Goal: Information Seeking & Learning: Check status

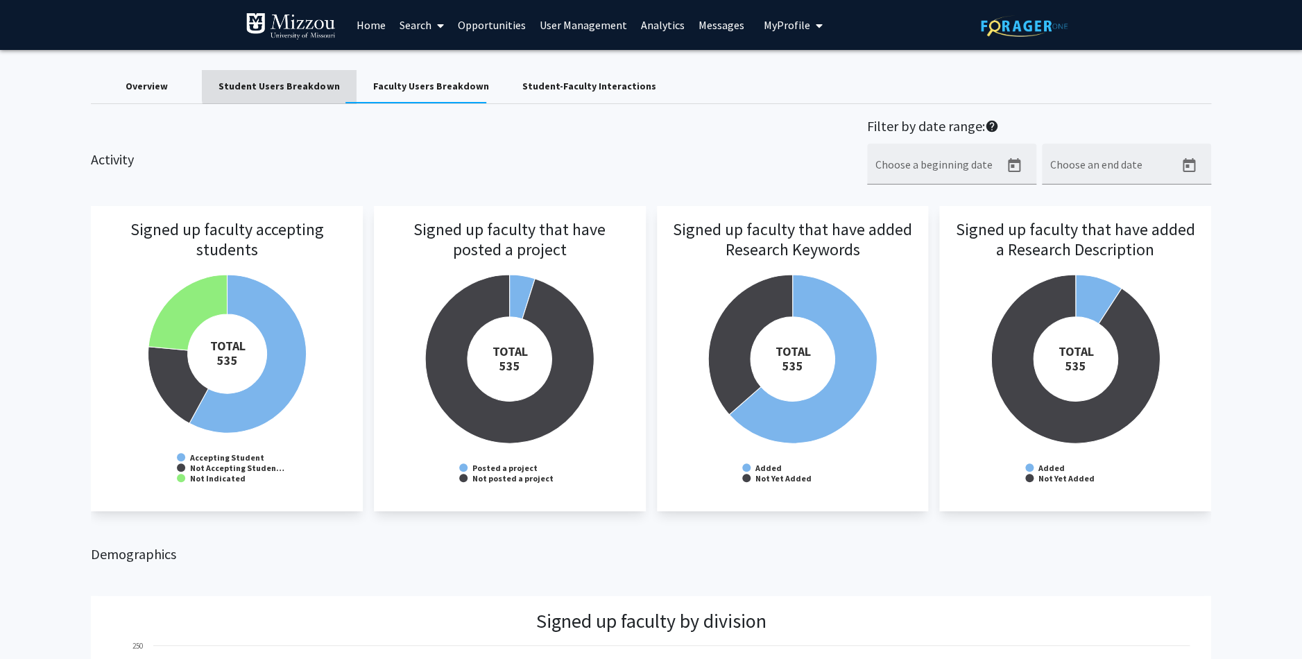
click at [302, 85] on div "Student Users Breakdown" at bounding box center [278, 86] width 121 height 15
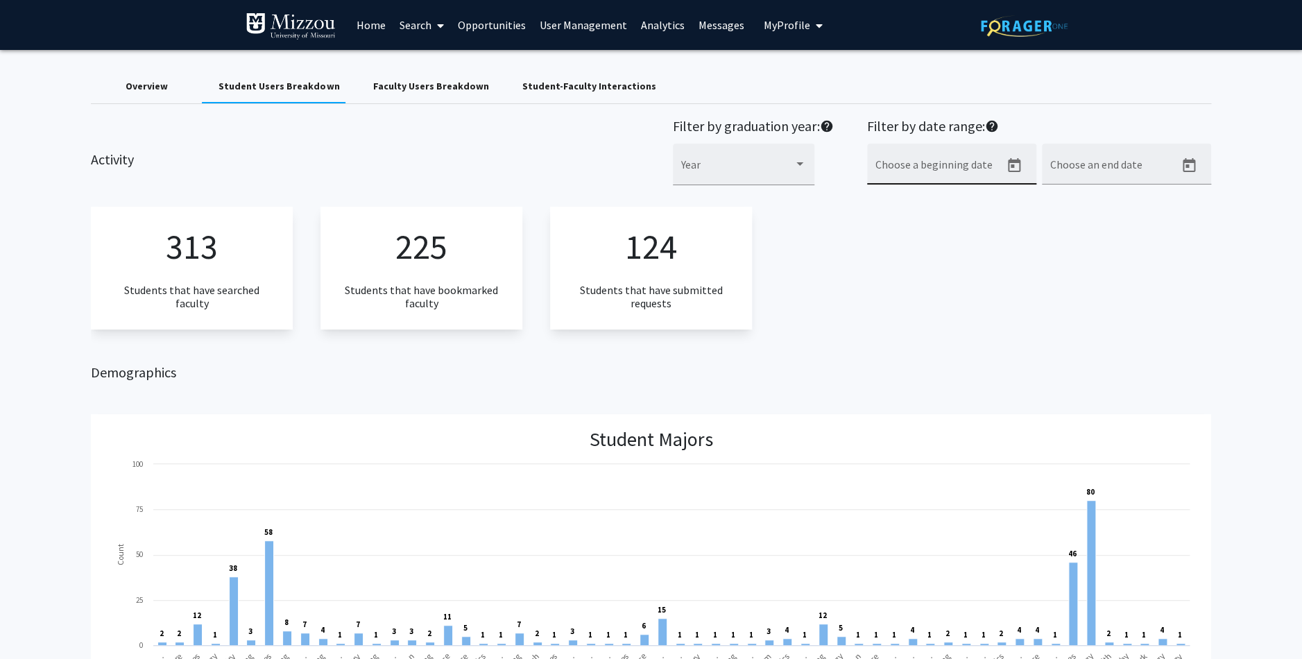
click at [960, 162] on div "Choose a beginning date" at bounding box center [937, 168] width 125 height 33
click at [1010, 164] on icon "Open calendar" at bounding box center [1014, 165] width 17 height 17
click at [912, 359] on div "18" at bounding box center [913, 357] width 25 height 25
type input "[DATE]"
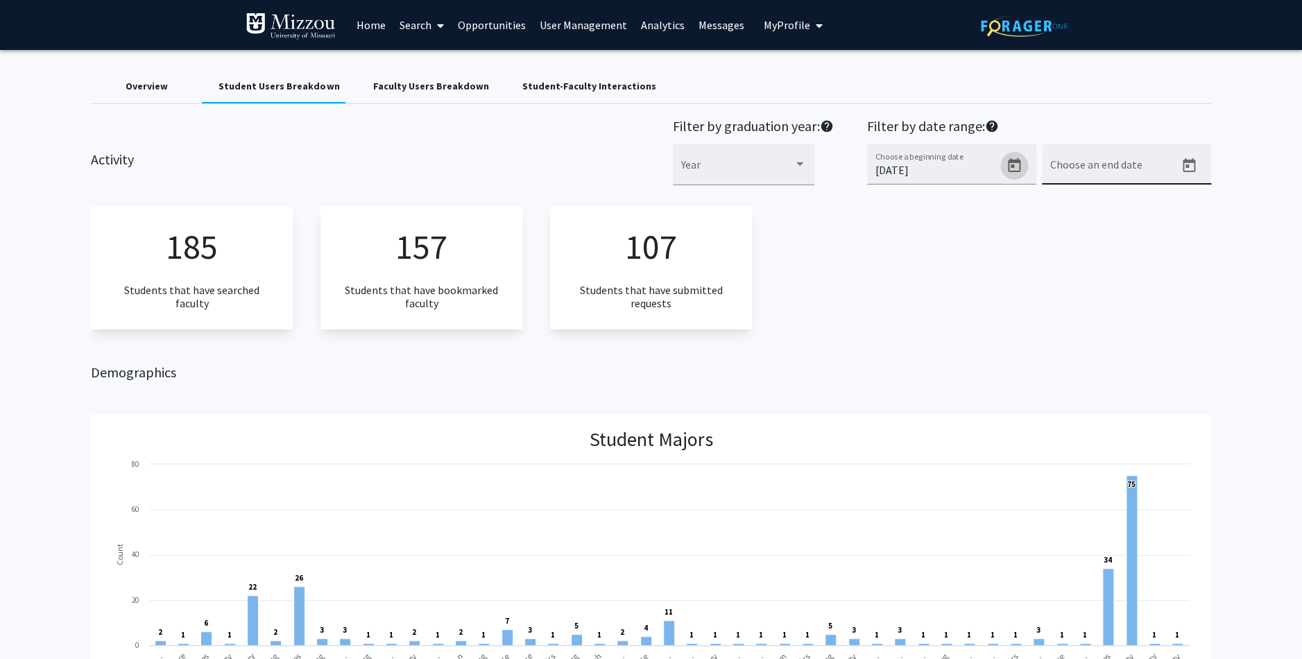
click at [1188, 168] on icon "Open calendar" at bounding box center [1188, 165] width 12 height 14
click at [1171, 388] on div "28" at bounding box center [1171, 385] width 25 height 25
type input "[DATE]"
click at [139, 83] on div "Overview" at bounding box center [147, 86] width 42 height 15
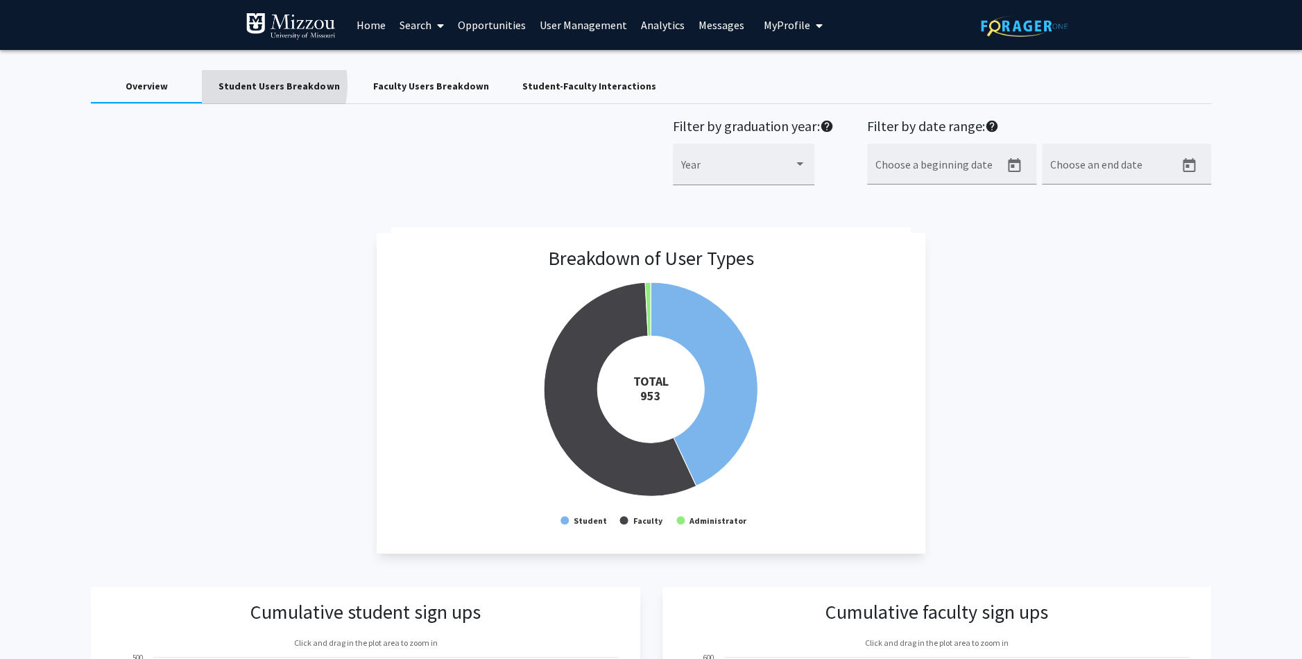
click at [250, 85] on div "Student Users Breakdown" at bounding box center [278, 86] width 121 height 15
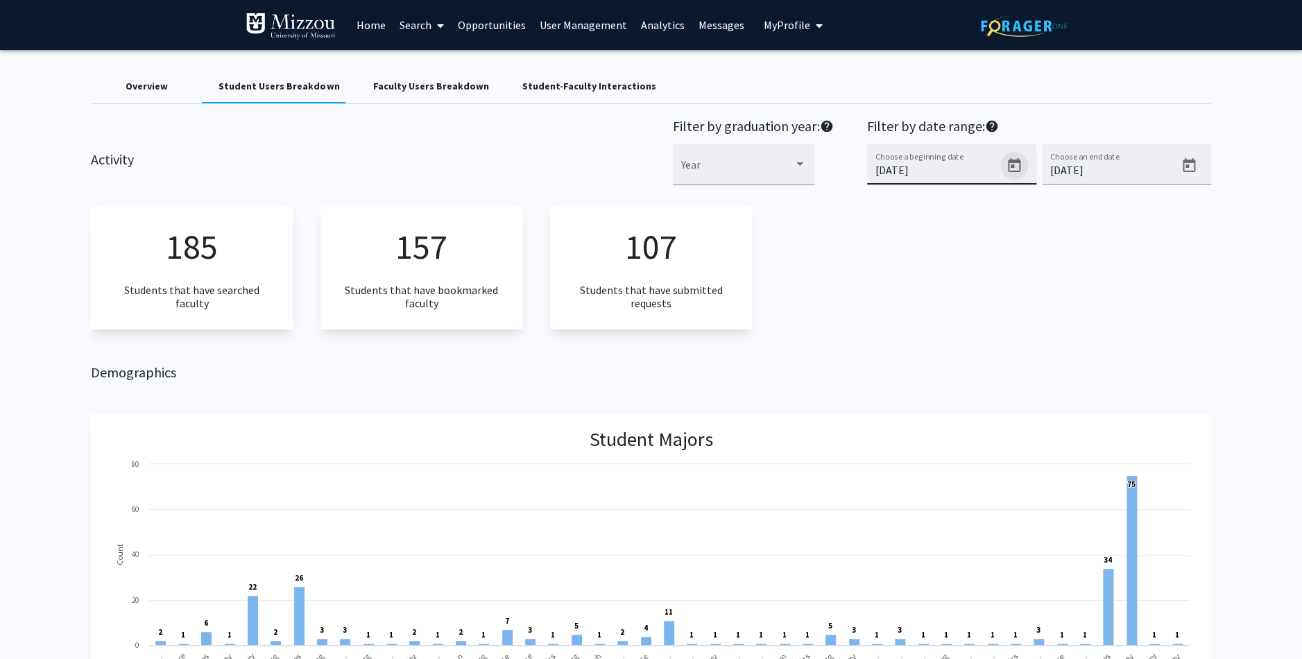
click at [1019, 164] on icon "Open calendar" at bounding box center [1014, 165] width 12 height 14
drag, startPoint x: 938, startPoint y: 170, endPoint x: 911, endPoint y: 165, distance: 28.2
click at [714, 158] on div at bounding box center [651, 329] width 1302 height 659
drag, startPoint x: 875, startPoint y: 173, endPoint x: 886, endPoint y: 173, distance: 11.1
click at [875, 173] on input "[DATE]" at bounding box center [937, 170] width 125 height 12
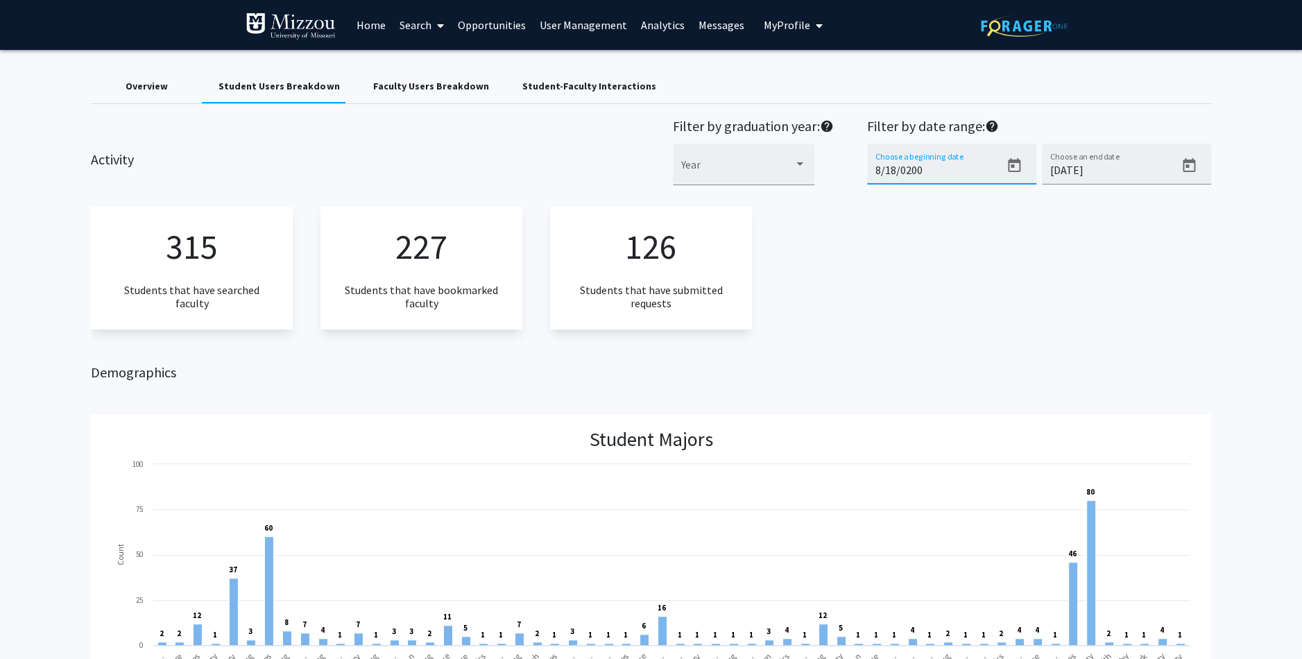
type input "8/18/0020"
drag, startPoint x: 789, startPoint y: 173, endPoint x: 775, endPoint y: 171, distance: 14.7
click at [875, 171] on input "8/18/0020" at bounding box center [937, 170] width 125 height 12
click at [863, 236] on div "315 Students that have searched faculty 227 Students that have bookmarked facul…" at bounding box center [650, 268] width 1119 height 123
drag, startPoint x: 958, startPoint y: 248, endPoint x: 984, endPoint y: 239, distance: 27.6
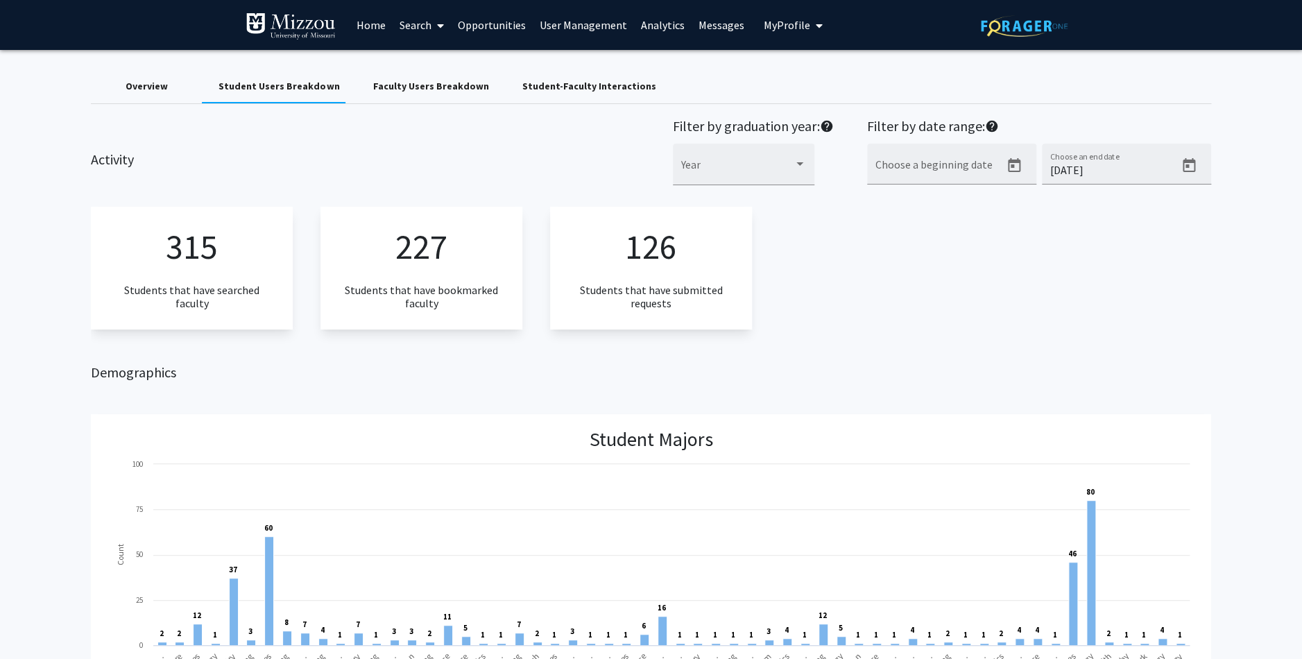
click at [958, 248] on div "315 Students that have searched faculty 227 Students that have bookmarked facul…" at bounding box center [650, 268] width 1119 height 123
click at [547, 87] on div "Student-Faculty Interactions" at bounding box center [589, 86] width 134 height 15
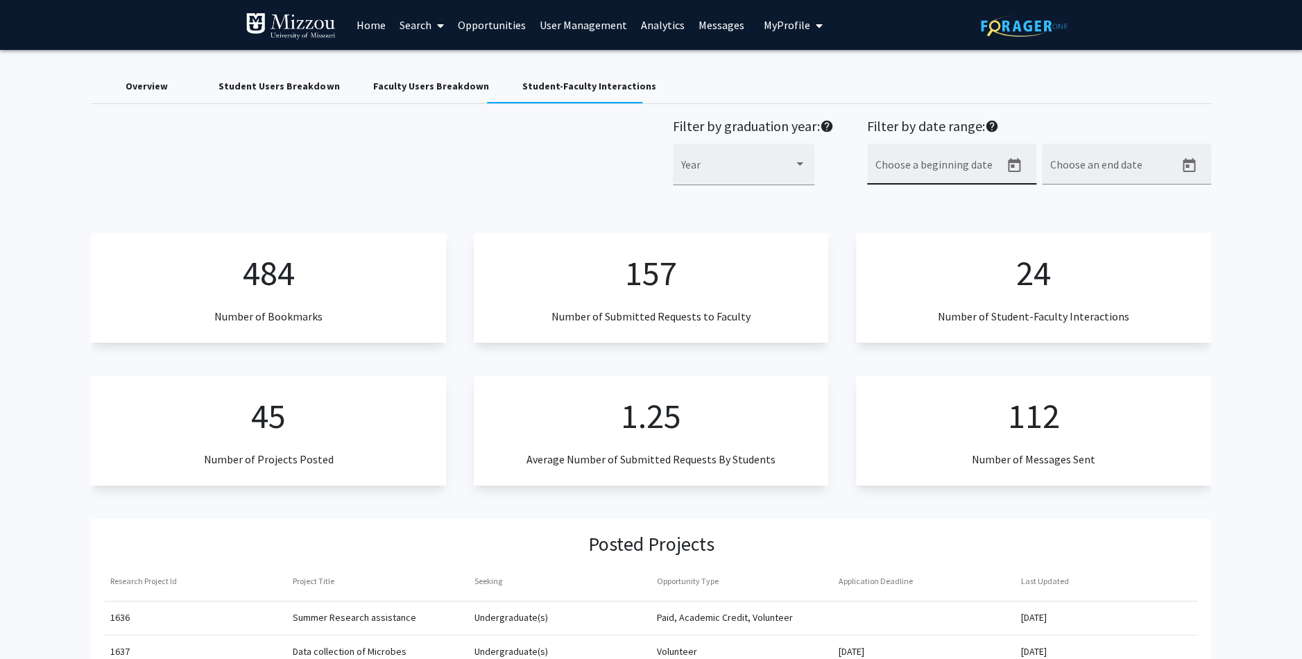
drag, startPoint x: 987, startPoint y: 164, endPoint x: 1008, endPoint y: 167, distance: 21.8
click at [987, 164] on input "Choose a beginning date" at bounding box center [937, 170] width 125 height 12
click at [1017, 168] on icon "Open calendar" at bounding box center [1014, 165] width 17 height 17
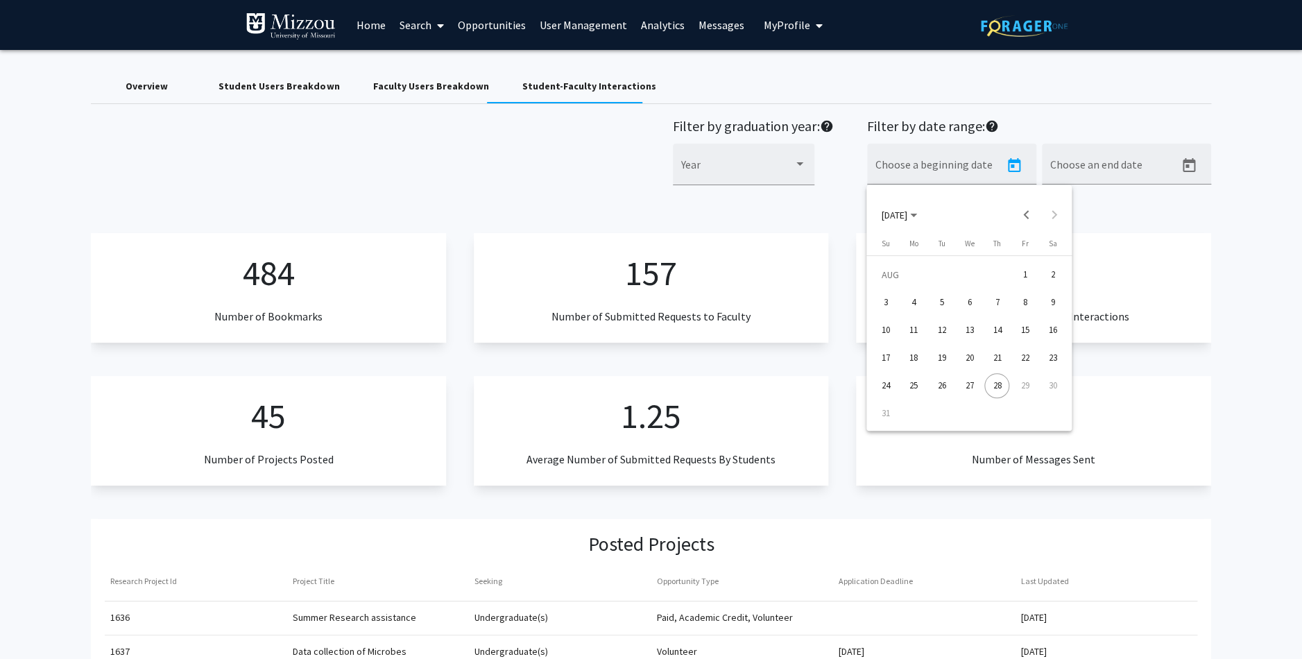
click at [913, 356] on div "18" at bounding box center [913, 357] width 25 height 25
type input "[DATE]"
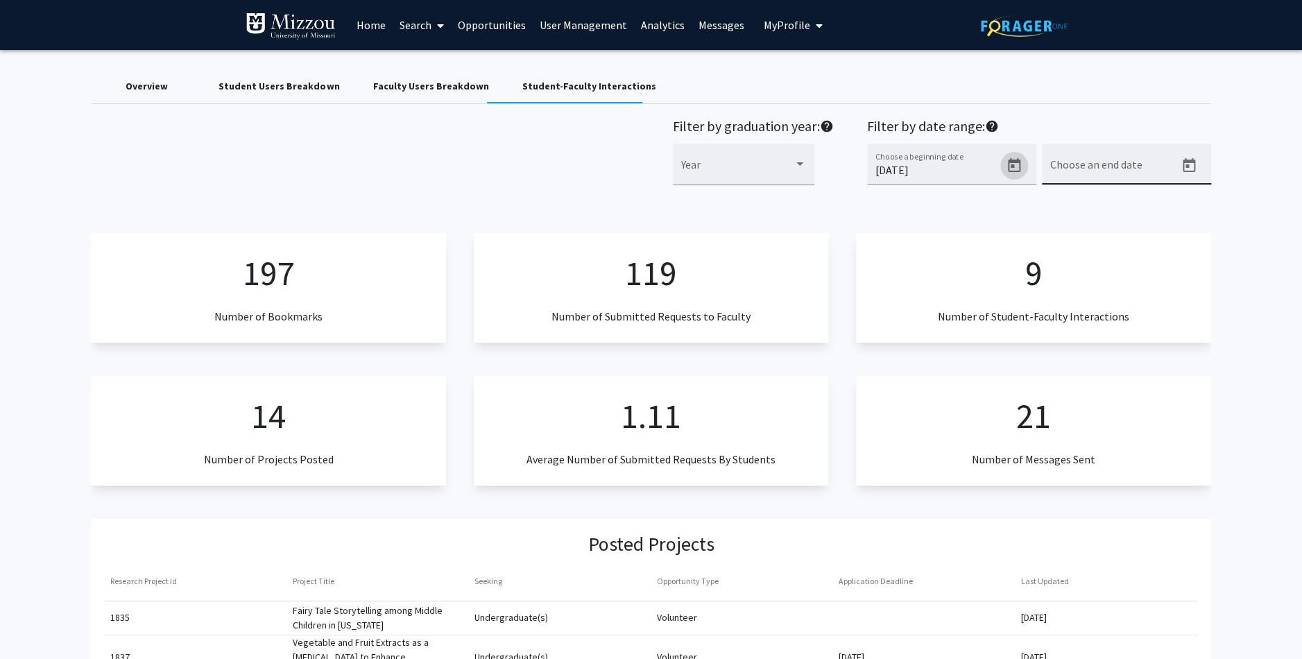
click at [1185, 162] on icon "Open calendar" at bounding box center [1188, 165] width 12 height 14
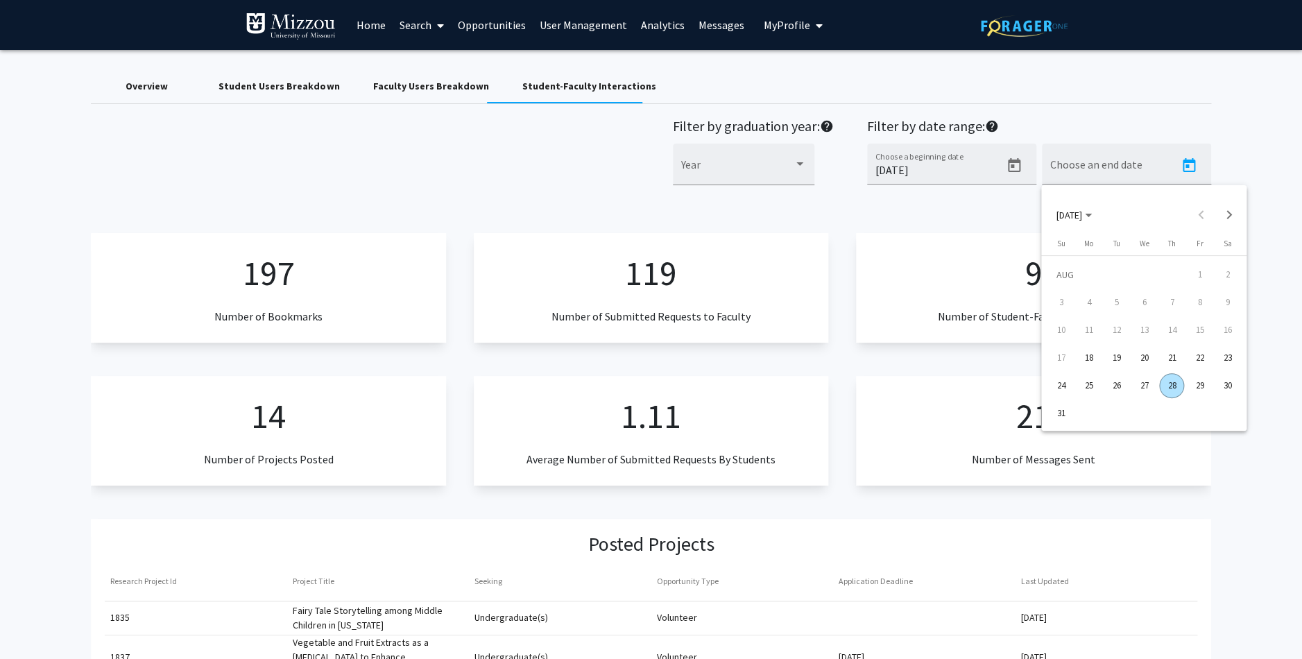
click at [1177, 387] on div "28" at bounding box center [1171, 385] width 25 height 25
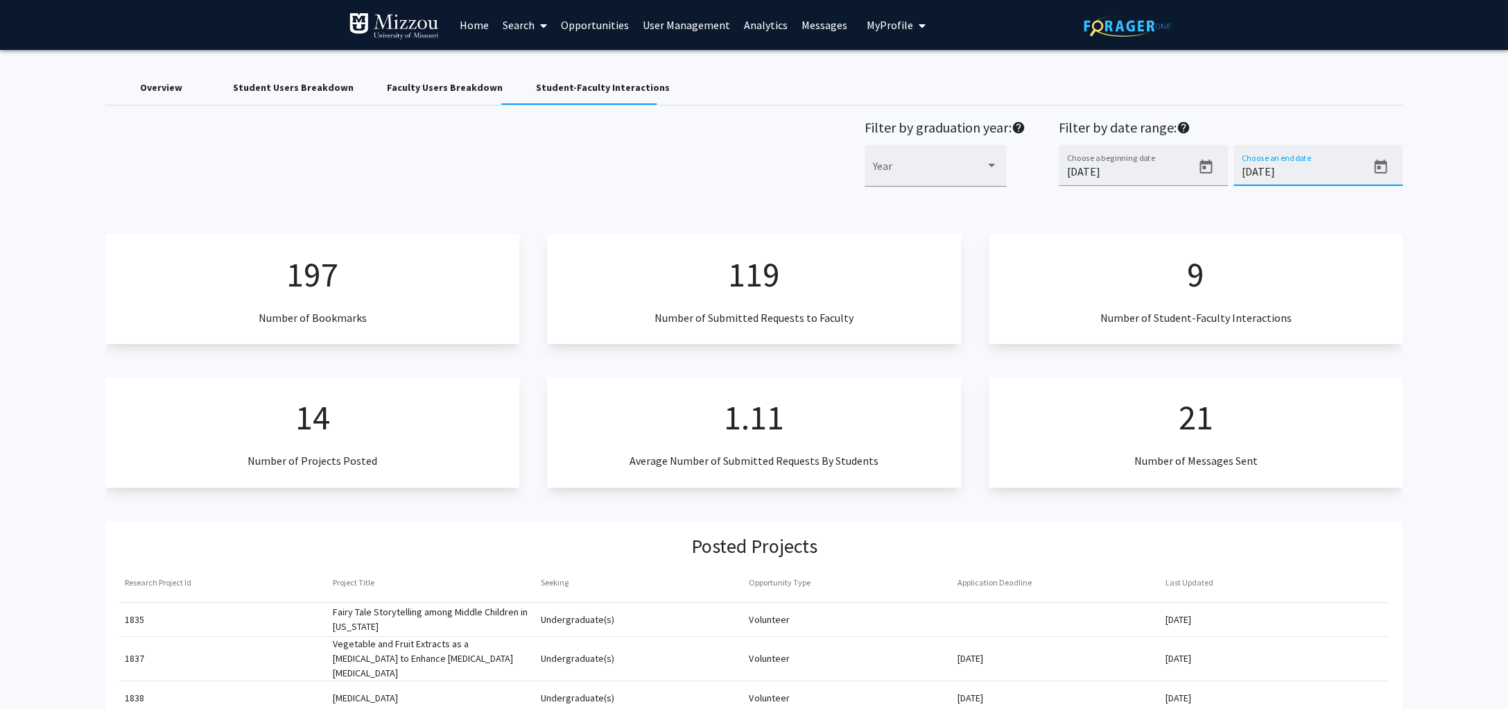
click at [1258, 171] on input "[DATE]" at bounding box center [1304, 171] width 125 height 12
click at [1301, 169] on icon "Open calendar" at bounding box center [1380, 167] width 17 height 17
click at [1301, 383] on div "28" at bounding box center [1363, 386] width 25 height 25
click at [1250, 173] on input "[DATE]" at bounding box center [1304, 171] width 125 height 12
click at [1301, 169] on icon "Open calendar" at bounding box center [1380, 167] width 17 height 17
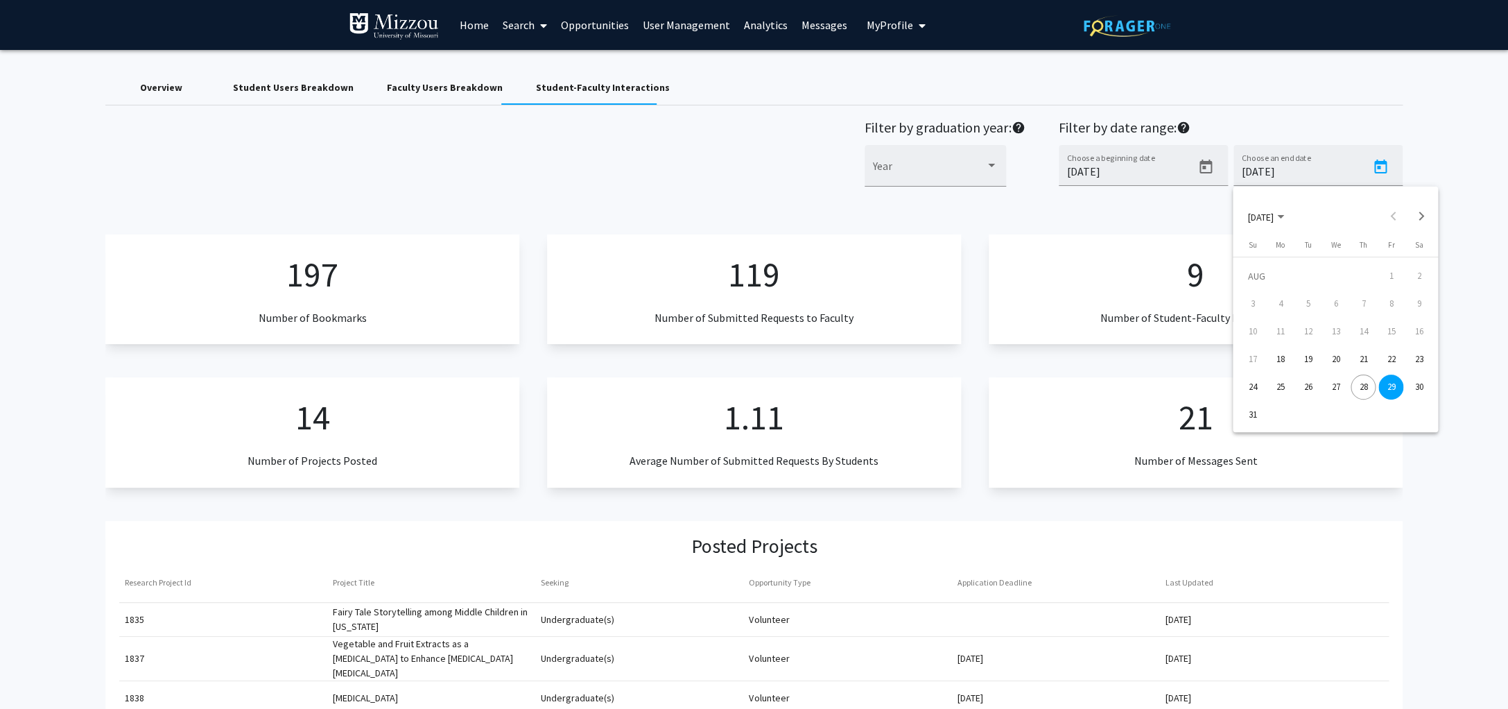
click at [1301, 388] on div "28" at bounding box center [1363, 386] width 25 height 25
drag, startPoint x: 1262, startPoint y: 174, endPoint x: 1264, endPoint y: 182, distance: 8.6
click at [1263, 176] on input "[DATE]" at bounding box center [1304, 171] width 125 height 12
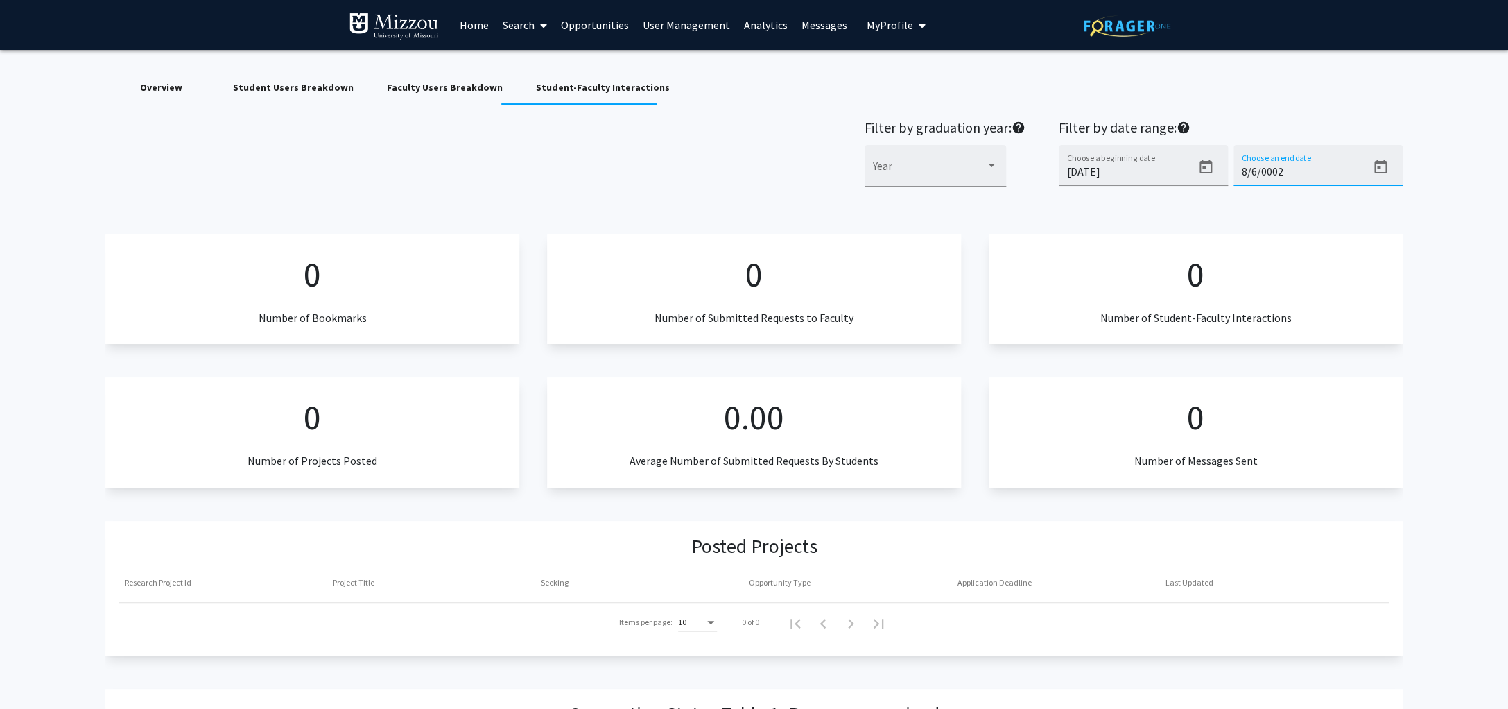
type input "8/7/0000"
click at [1259, 176] on input "8/7/0000" at bounding box center [1304, 171] width 125 height 12
drag, startPoint x: 1136, startPoint y: 162, endPoint x: 1105, endPoint y: 158, distance: 31.5
click at [1242, 165] on input "2/5/0002" at bounding box center [1304, 171] width 125 height 12
type input "8/5/0002"
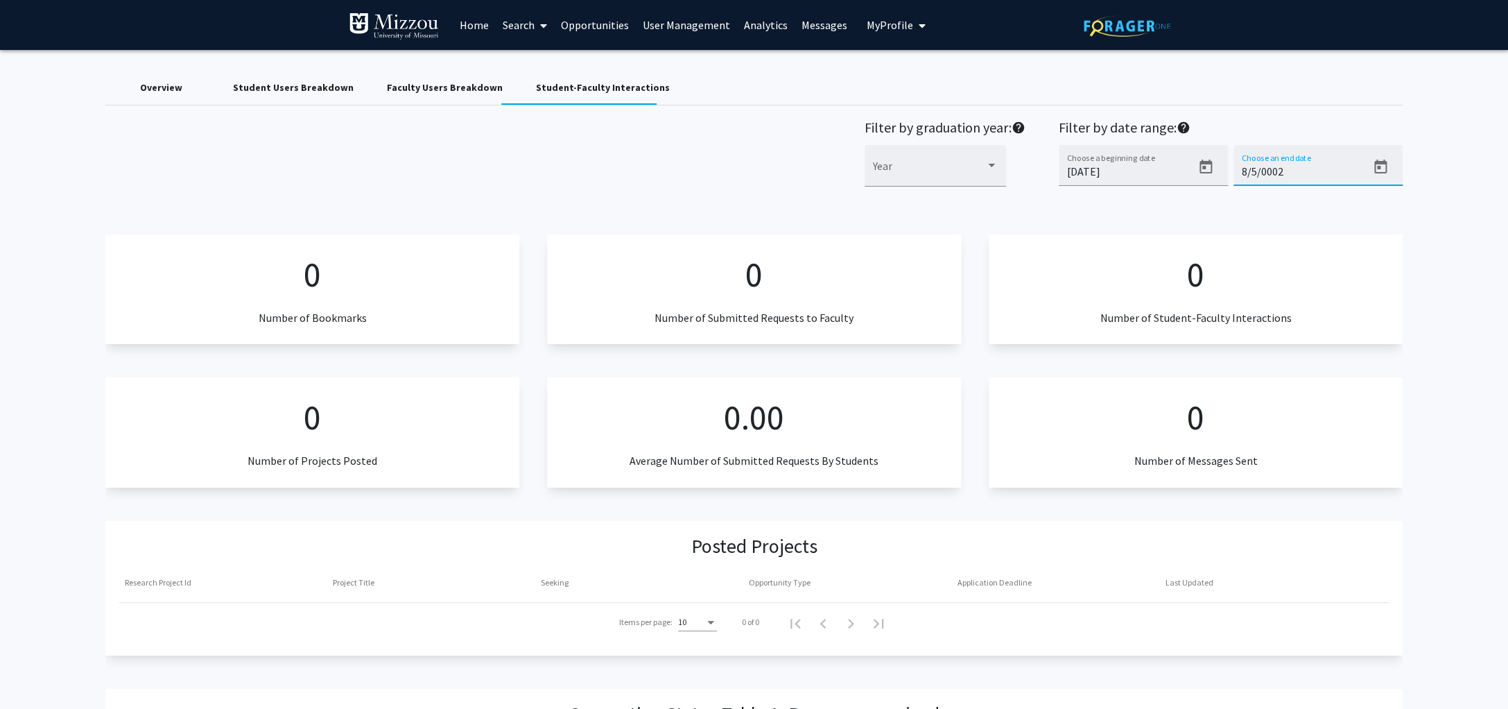
click at [1258, 173] on input "8/5/0002" at bounding box center [1304, 171] width 125 height 12
drag, startPoint x: 1257, startPoint y: 173, endPoint x: 1266, endPoint y: 176, distance: 9.0
click at [1258, 173] on input "[DATE]" at bounding box center [1304, 171] width 125 height 12
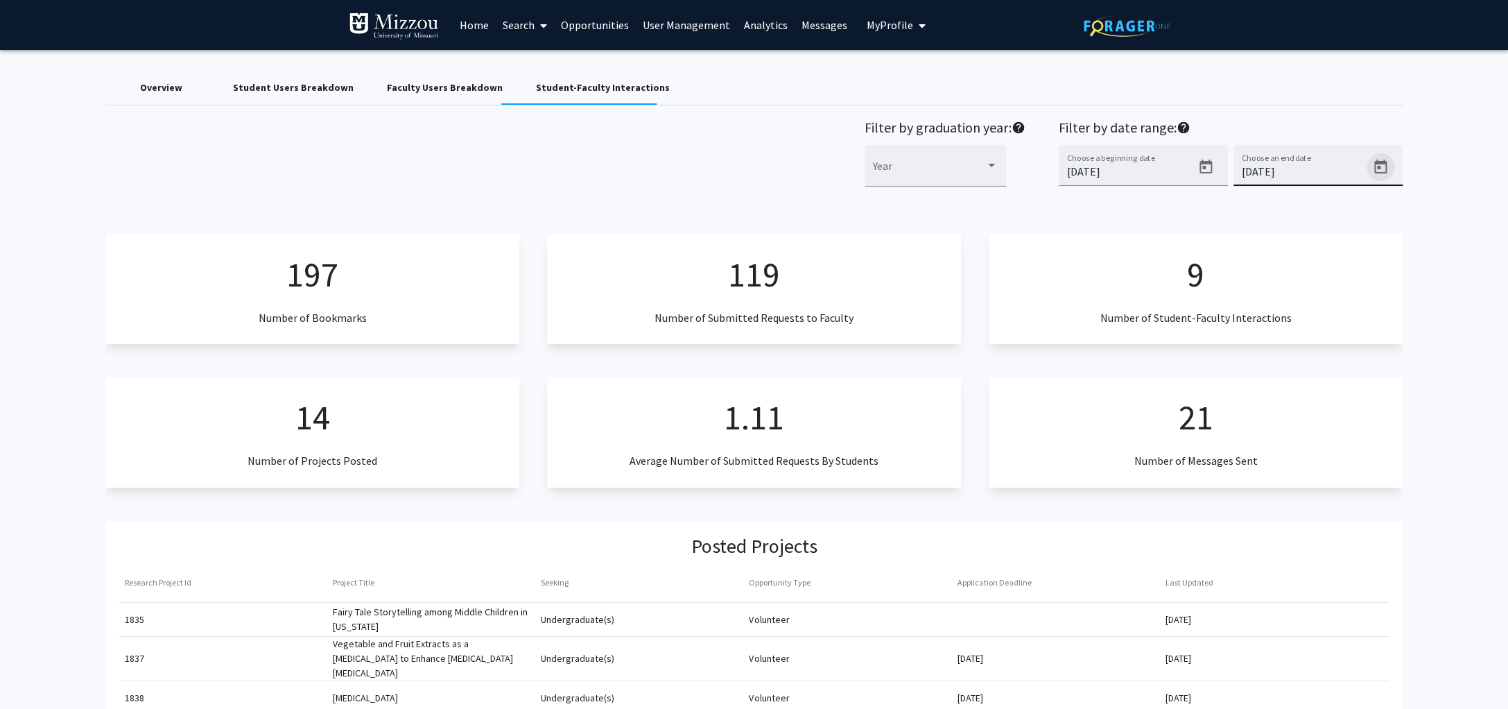
click at [1301, 166] on icon "Open calendar" at bounding box center [1380, 167] width 17 height 17
click at [1301, 386] on div "28" at bounding box center [1363, 386] width 25 height 25
click at [1253, 172] on input "[DATE]" at bounding box center [1304, 171] width 125 height 12
click at [1264, 174] on input "[DATE]" at bounding box center [1304, 171] width 125 height 12
type input "[DATE]"
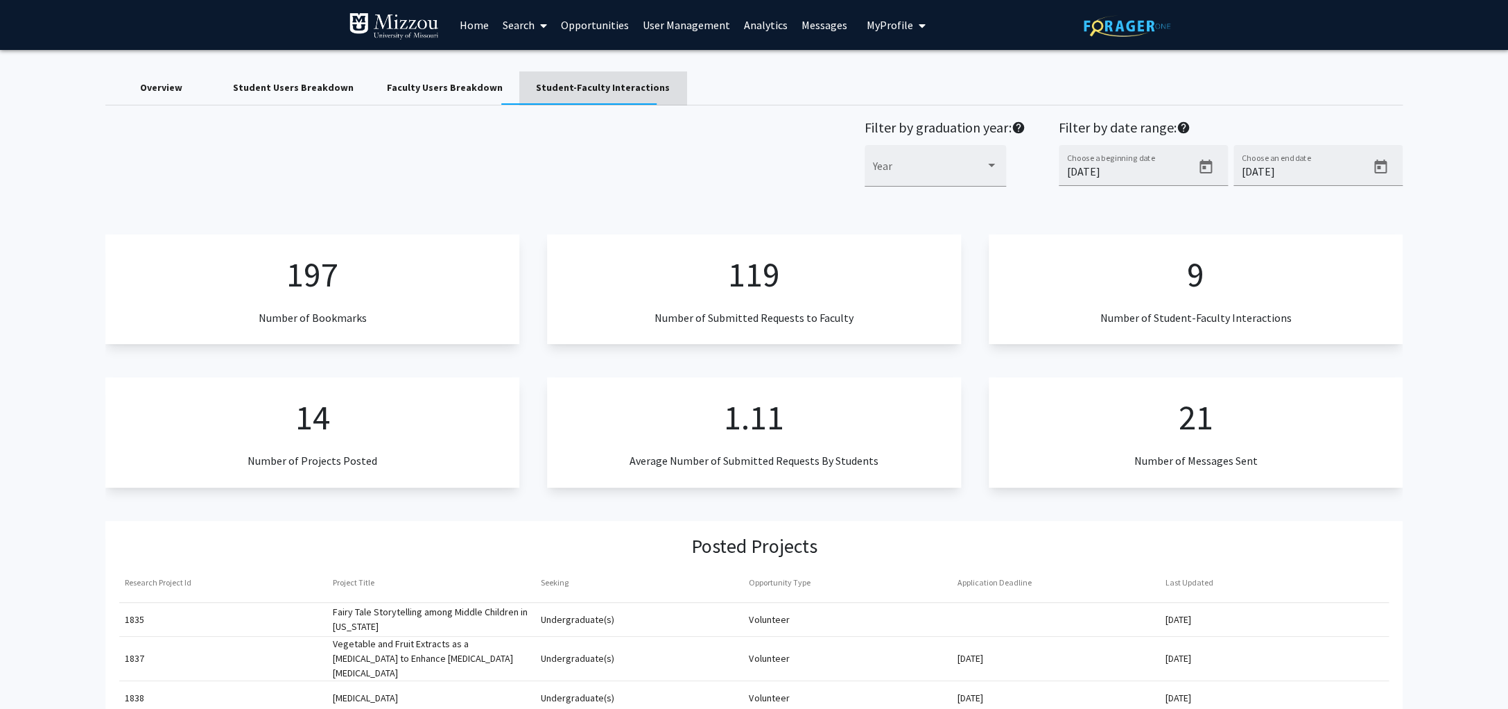
click at [612, 89] on div "Student-Faculty Interactions" at bounding box center [603, 87] width 134 height 15
click at [454, 85] on div "Faculty Users Breakdown" at bounding box center [445, 87] width 116 height 15
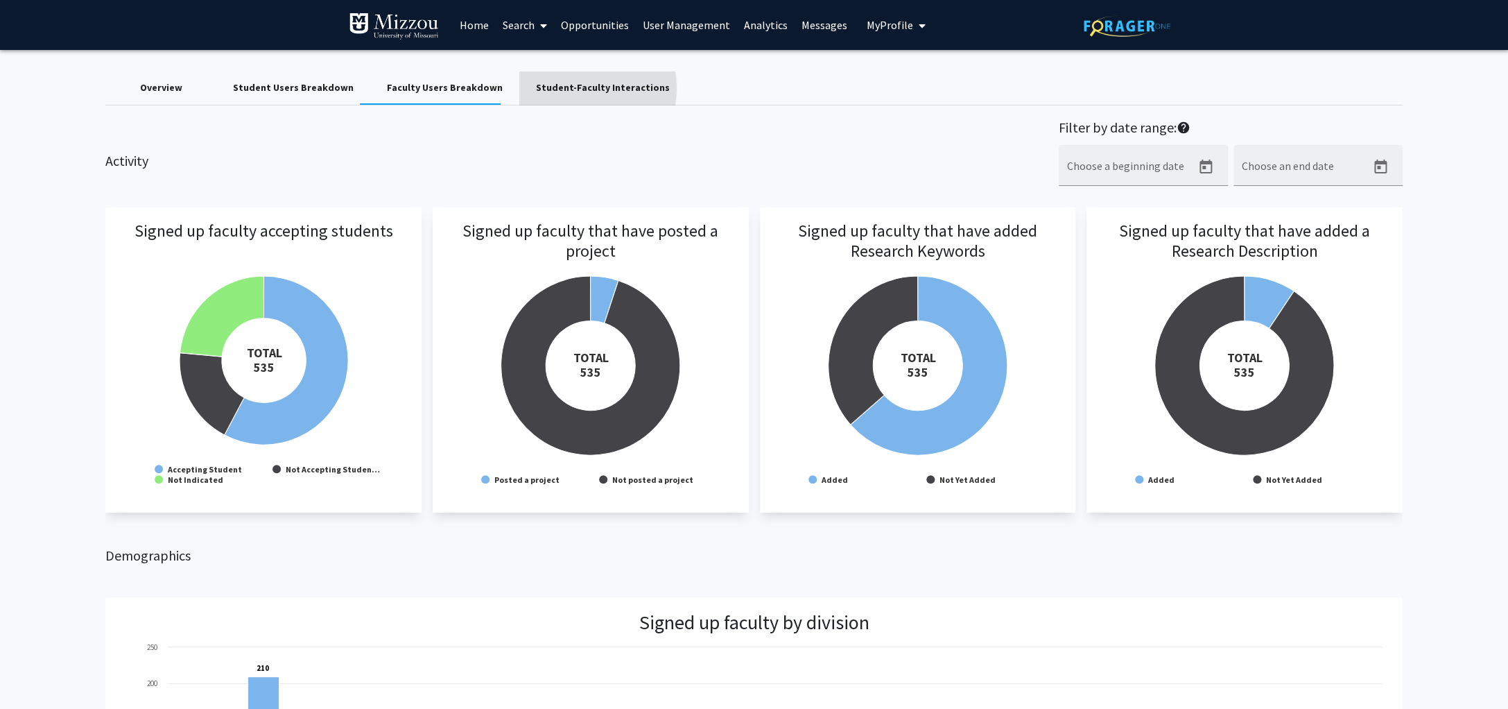
click at [562, 88] on div "Student-Faculty Interactions" at bounding box center [603, 87] width 134 height 15
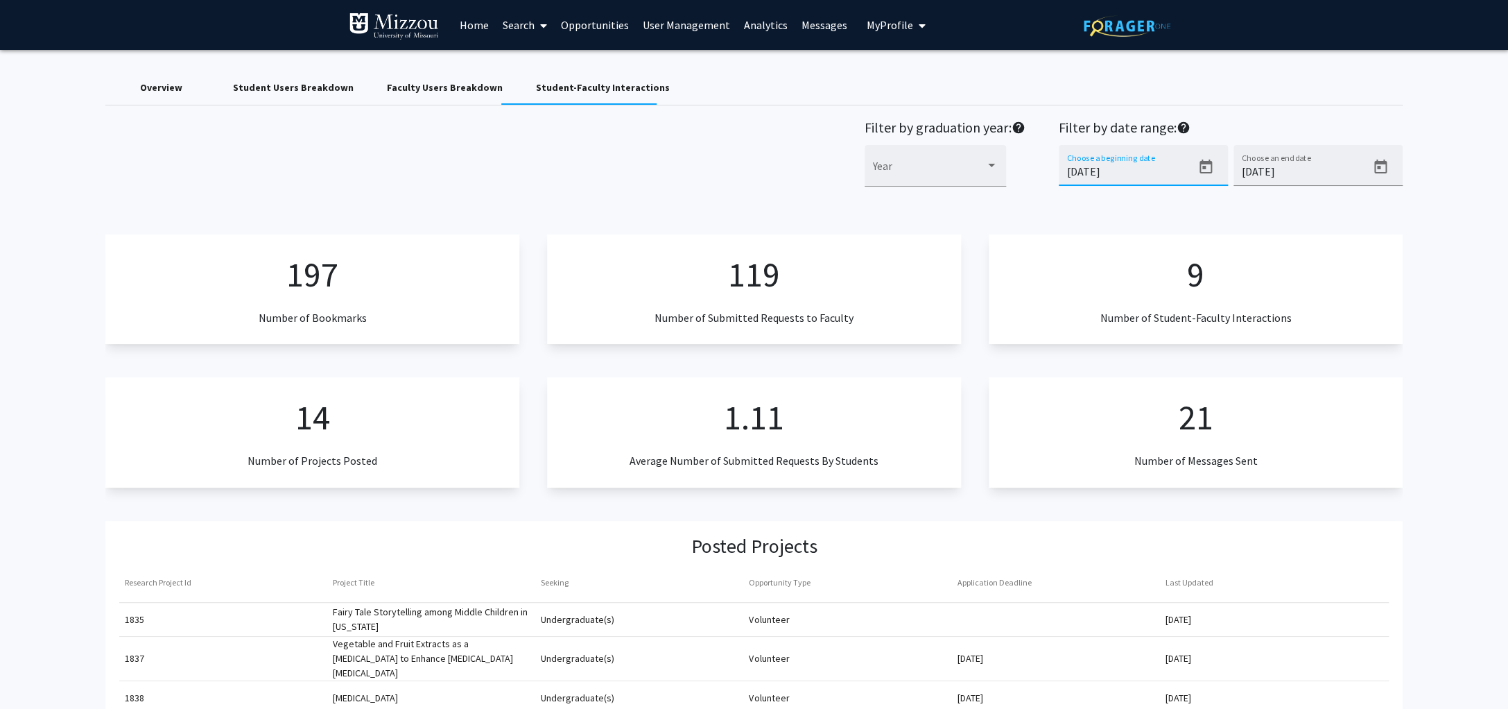
drag, startPoint x: 1067, startPoint y: 175, endPoint x: 1087, endPoint y: 180, distance: 21.4
click at [1067, 174] on input "[DATE]" at bounding box center [1129, 171] width 125 height 12
drag, startPoint x: 1293, startPoint y: 173, endPoint x: 1176, endPoint y: 157, distance: 117.6
click at [1242, 167] on input "[DATE]" at bounding box center [1304, 171] width 125 height 12
click at [1301, 169] on icon "Open calendar" at bounding box center [1380, 167] width 17 height 17
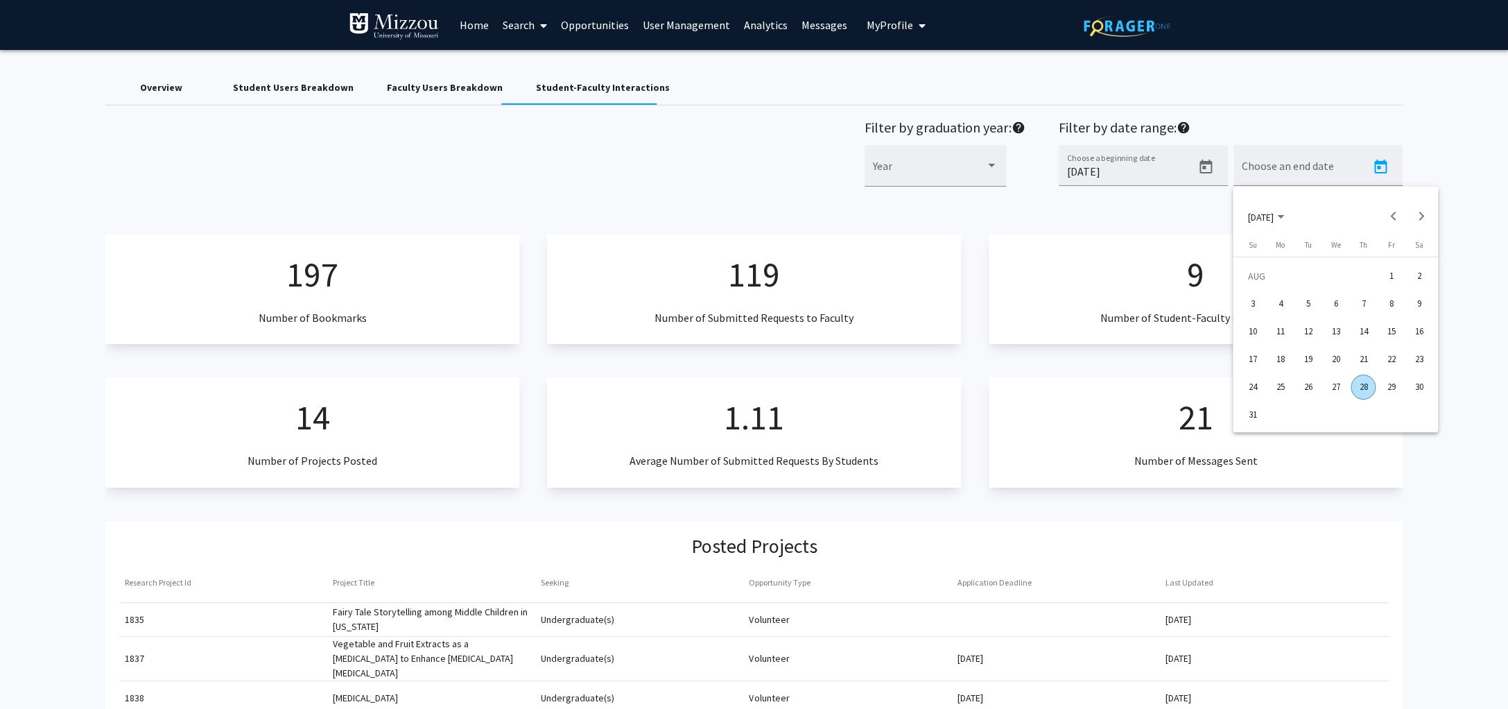
click at [1301, 385] on div "28" at bounding box center [1363, 386] width 25 height 25
type input "[DATE]"
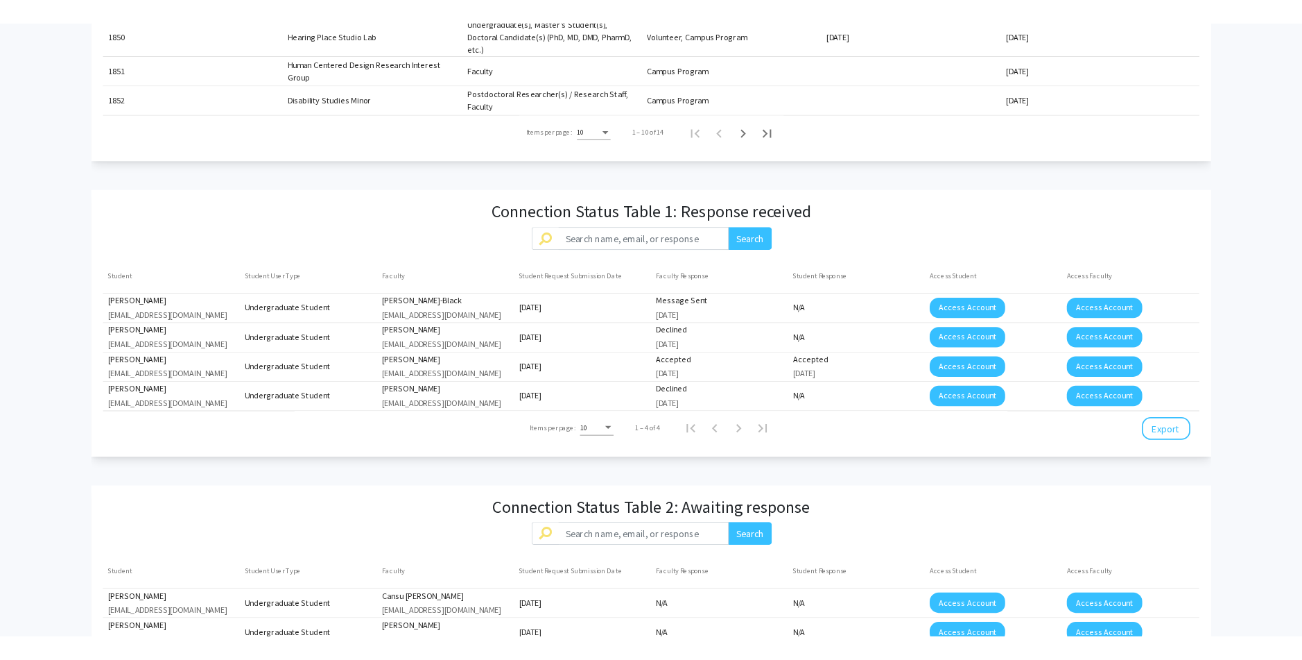
scroll to position [862, 0]
